Goal: Check status: Check status

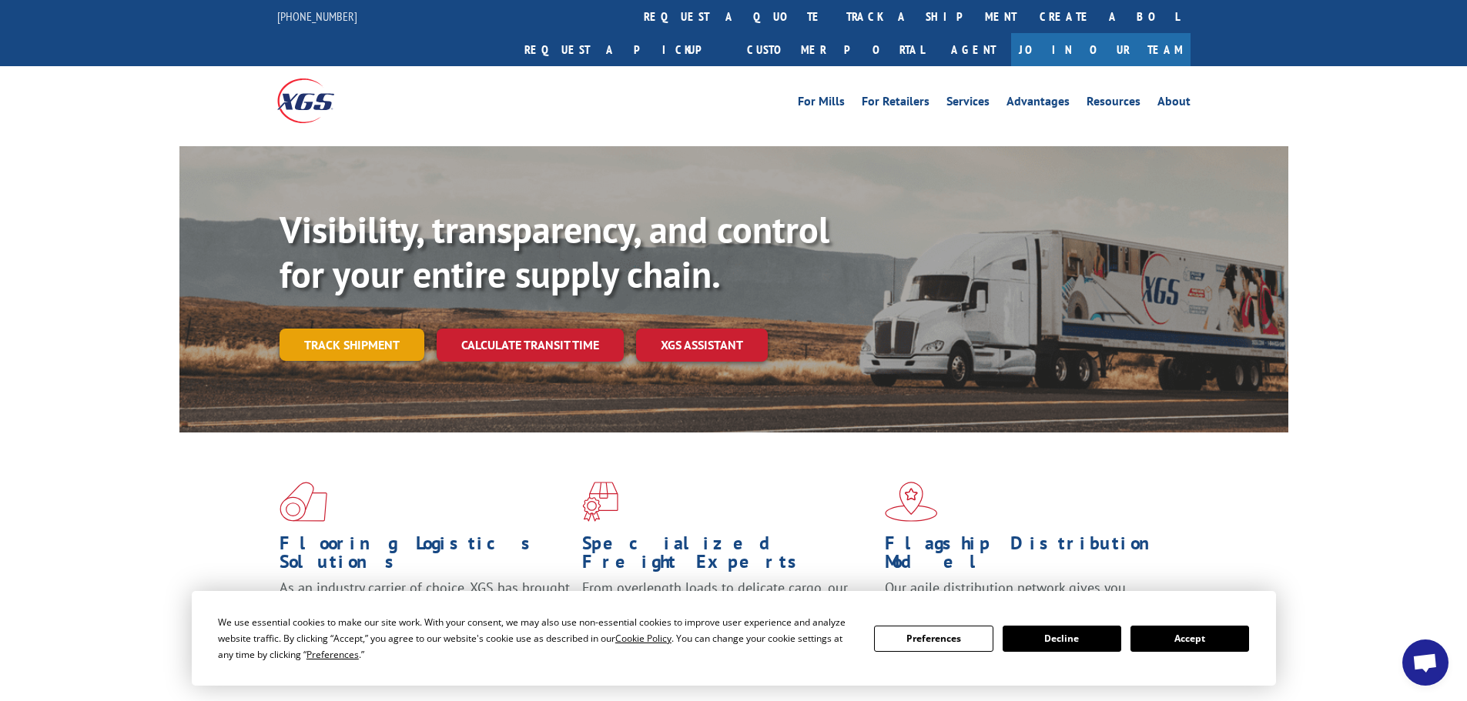
click at [346, 329] on link "Track shipment" at bounding box center [351, 345] width 145 height 32
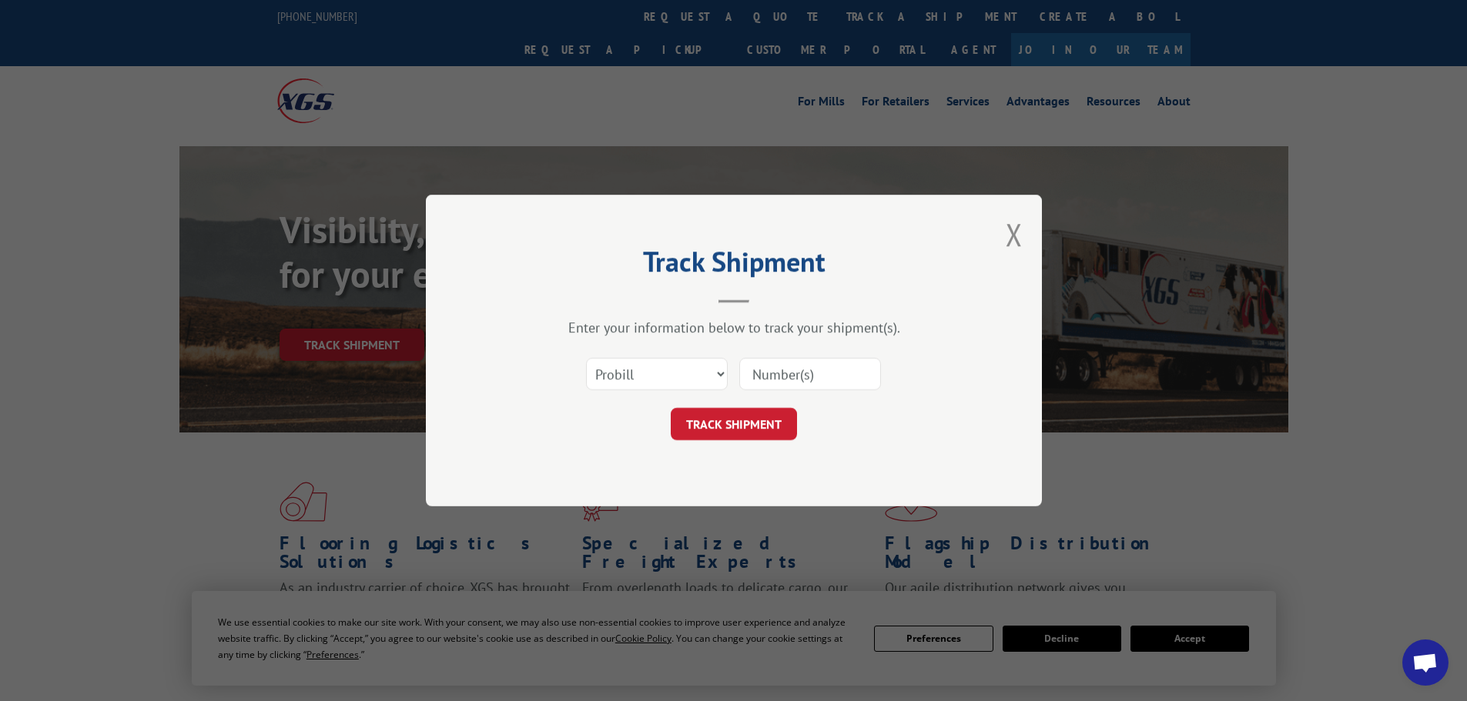
click at [821, 378] on input at bounding box center [810, 374] width 142 height 32
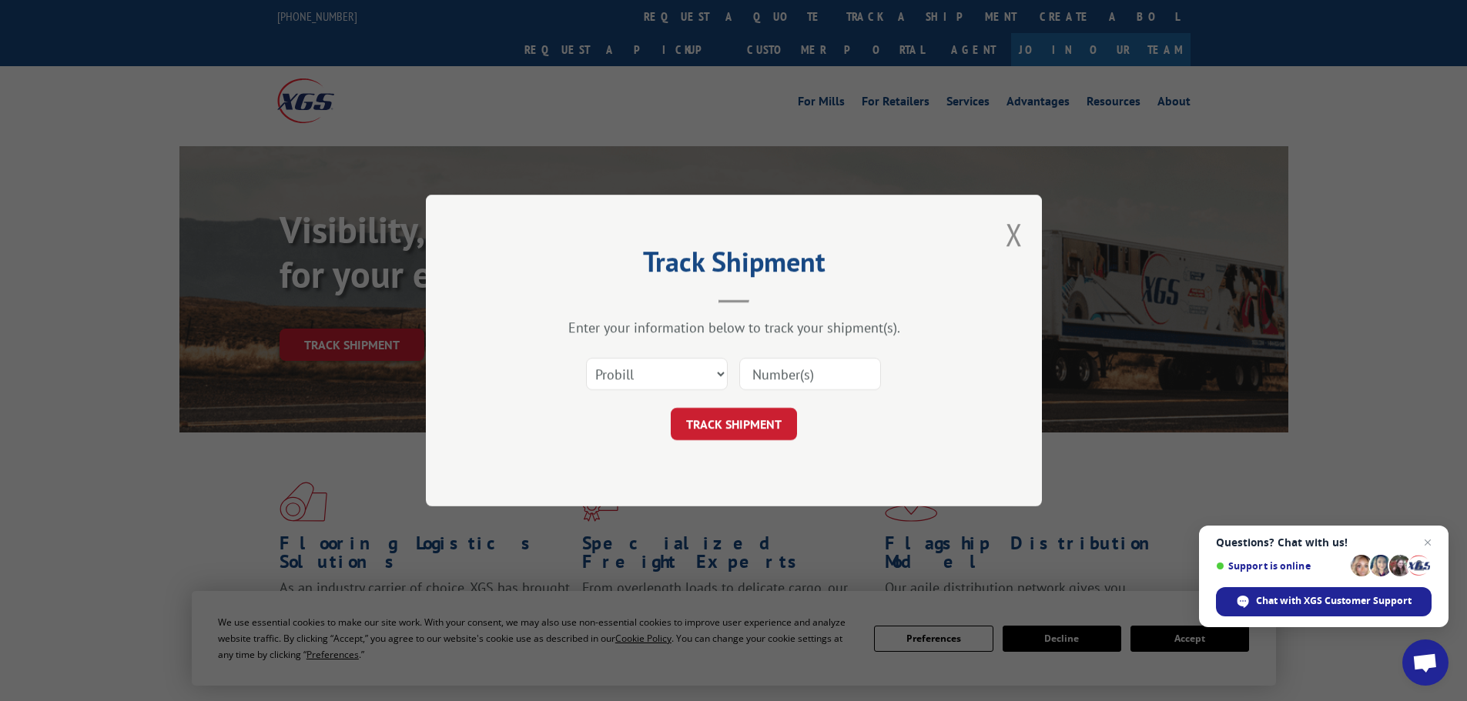
paste input "16331925"
type input "16331925"
click at [711, 426] on button "TRACK SHIPMENT" at bounding box center [734, 424] width 126 height 32
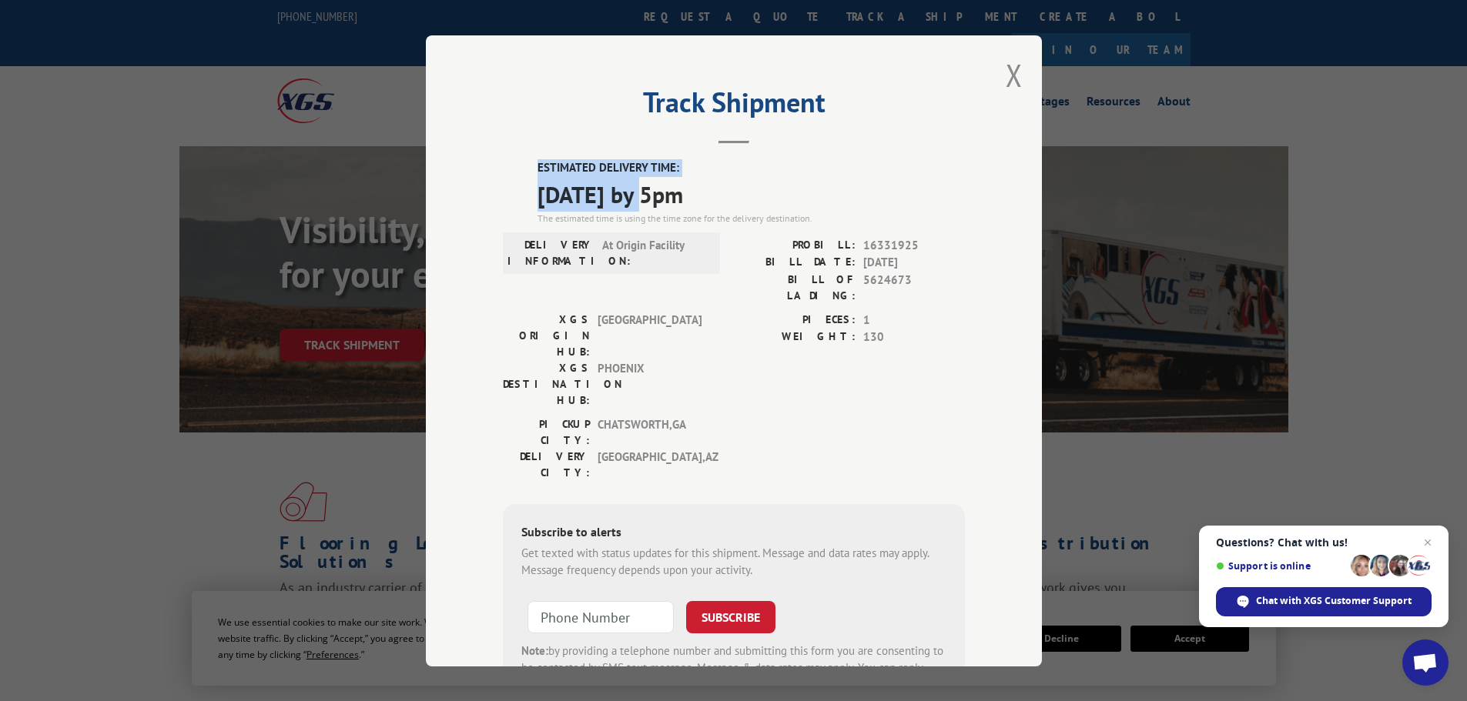
drag, startPoint x: 653, startPoint y: 193, endPoint x: 527, endPoint y: 172, distance: 127.3
click at [527, 172] on div "ESTIMATED DELIVERY TIME: [DATE] by 5pm The estimated time is using the time zon…" at bounding box center [734, 436] width 462 height 554
copy div "ESTIMATED DELIVERY TIME: [DATE]"
click at [1007, 77] on button "Close modal" at bounding box center [1014, 75] width 17 height 41
